Goal: Transaction & Acquisition: Purchase product/service

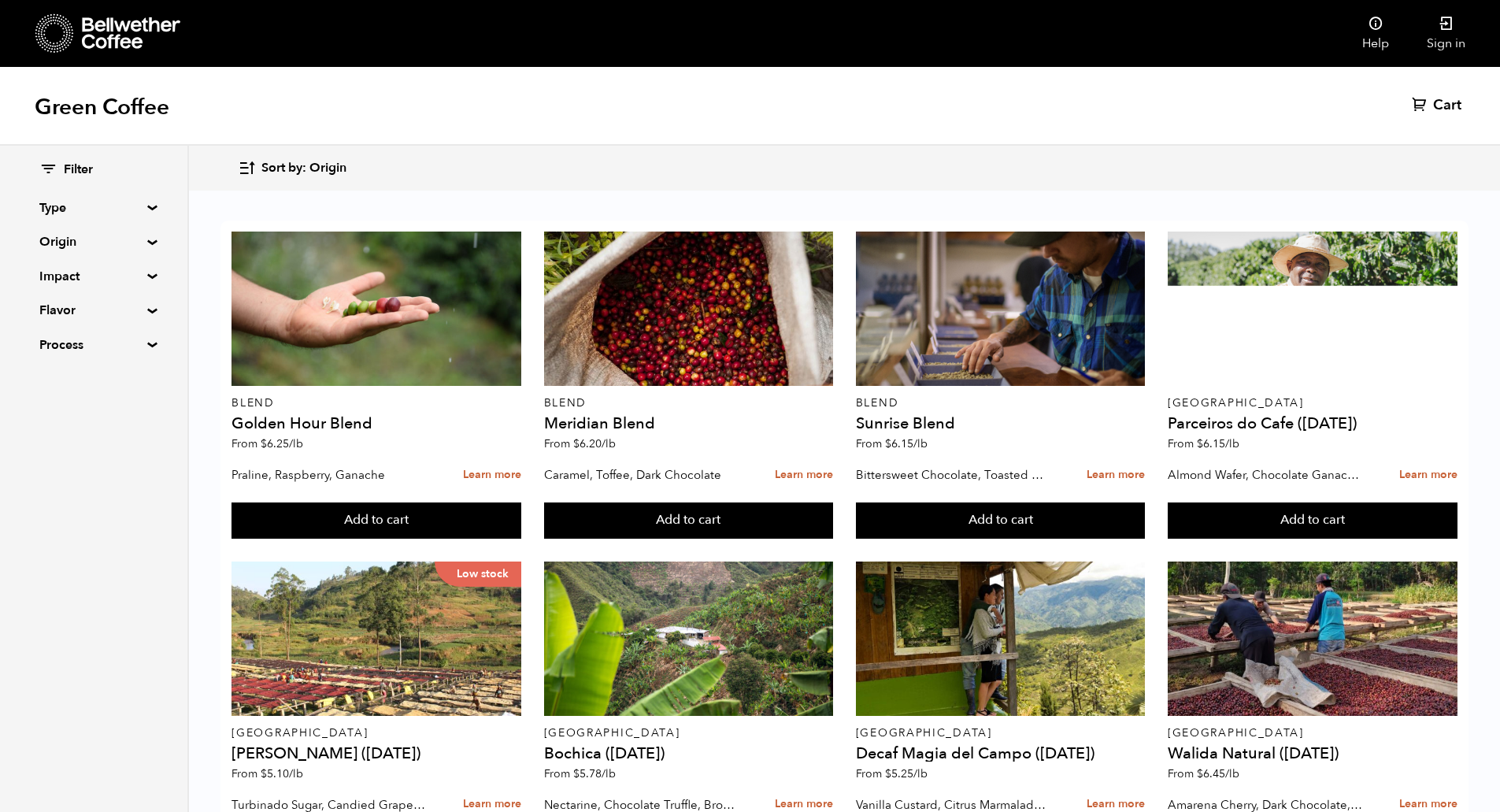
scroll to position [880, 0]
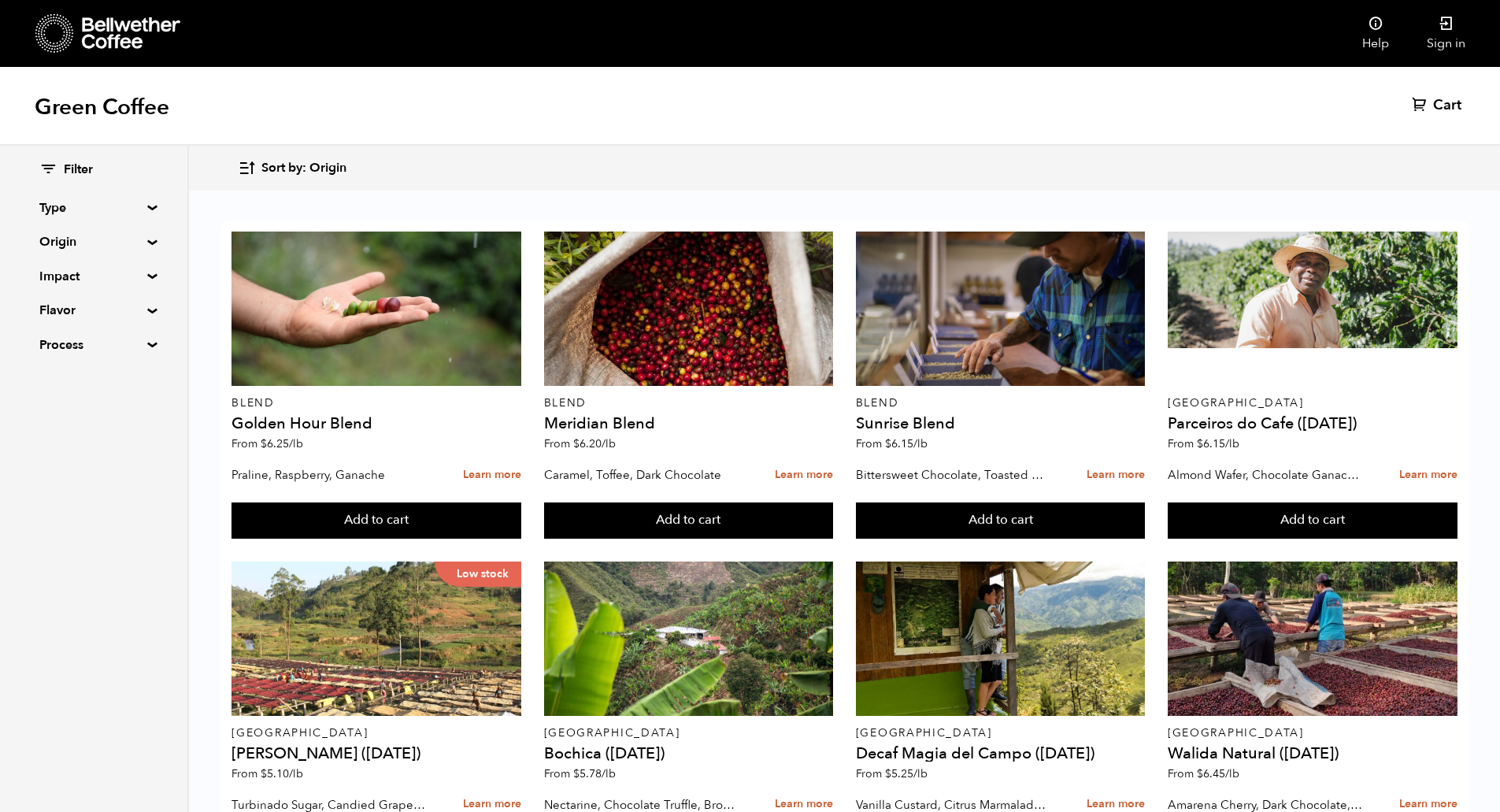
drag, startPoint x: 761, startPoint y: 610, endPoint x: 1082, endPoint y: 444, distance: 361.4
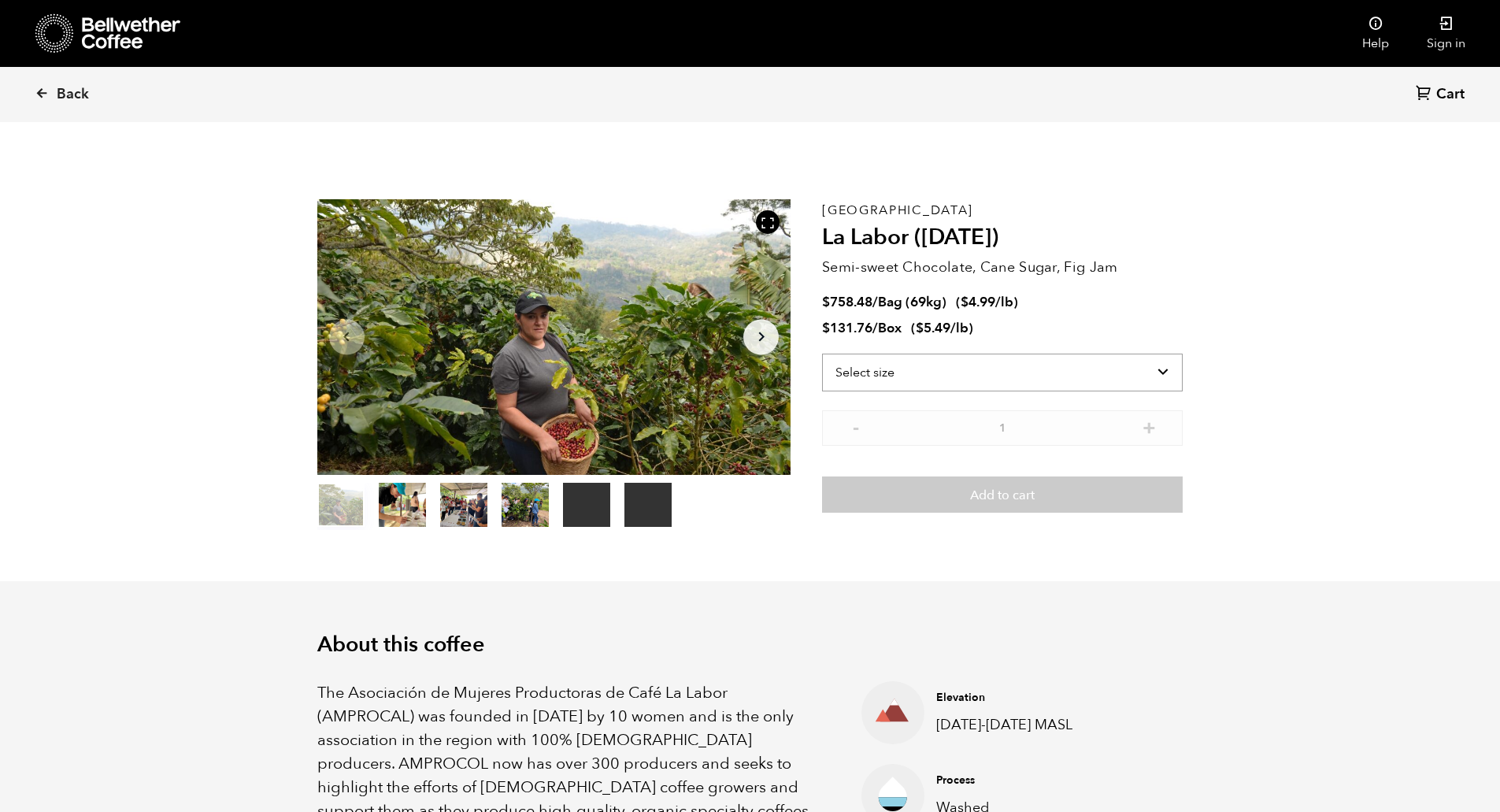
click at [955, 378] on select "Select size Bag (69kg) (152 lbs) Box (24 lbs)" at bounding box center [1002, 372] width 361 height 38
select select "bag-2"
click at [822, 354] on select "Select size Bag (69kg) (152 lbs) Box (24 lbs)" at bounding box center [1002, 372] width 361 height 38
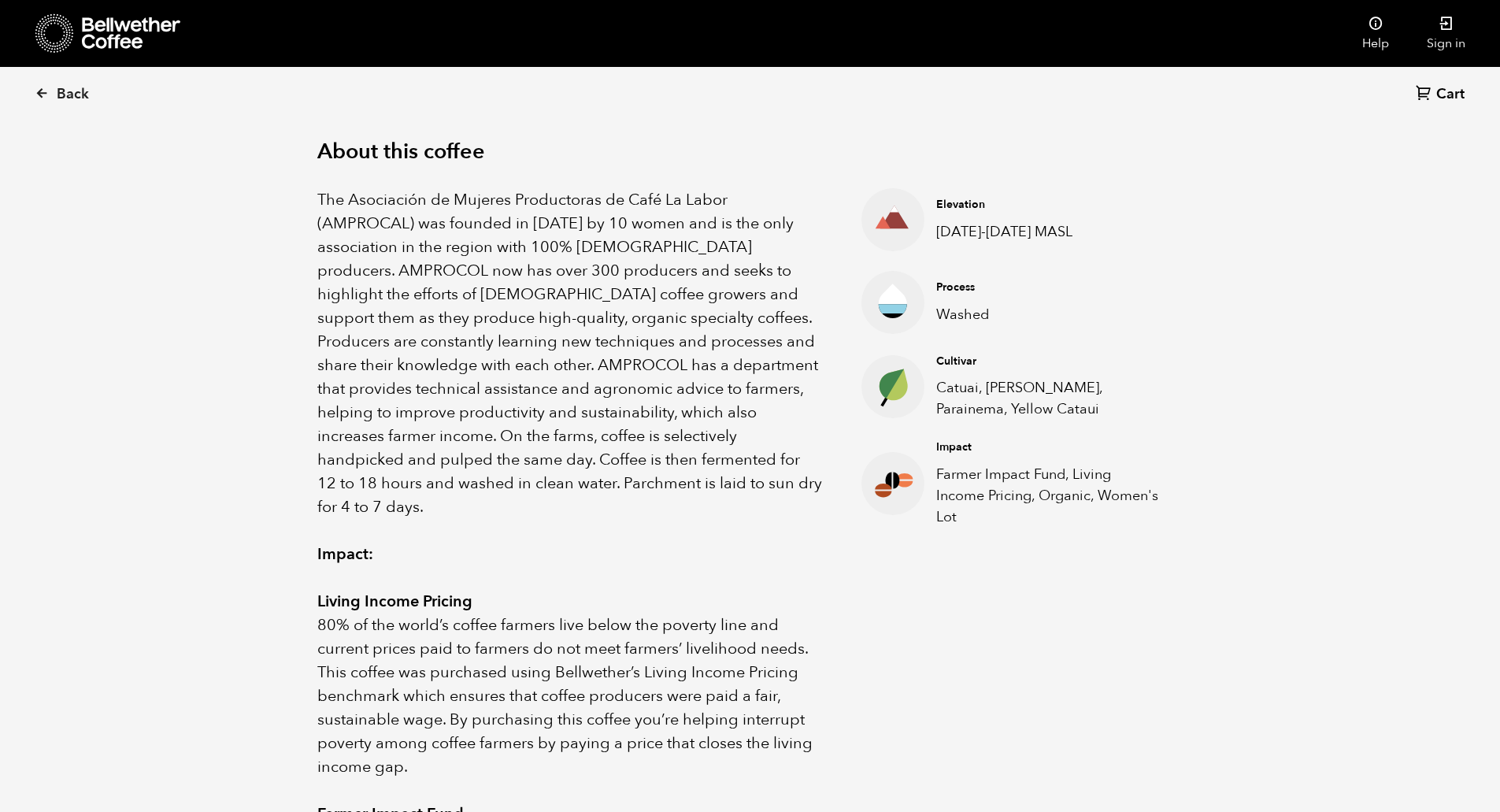
scroll to position [0, 0]
